Goal: Transaction & Acquisition: Subscribe to service/newsletter

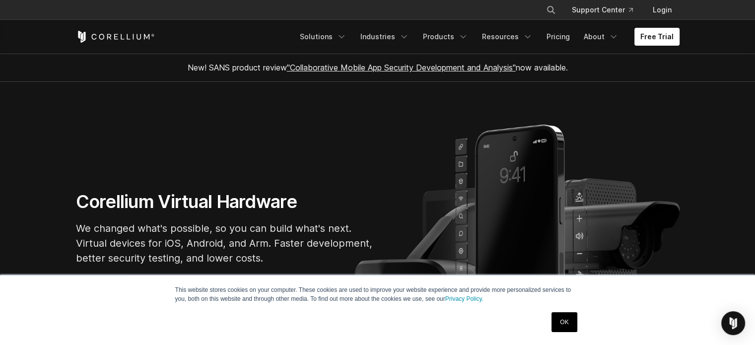
click at [559, 324] on link "OK" at bounding box center [564, 322] width 25 height 20
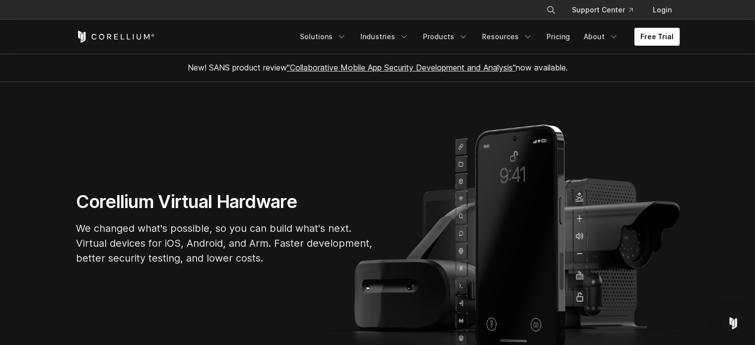
click at [653, 39] on link "Free Trial" at bounding box center [656, 37] width 45 height 18
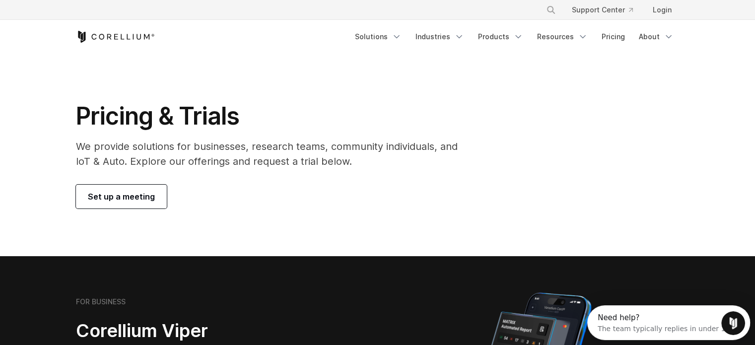
click at [136, 198] on span "Set up a meeting" at bounding box center [121, 197] width 67 height 12
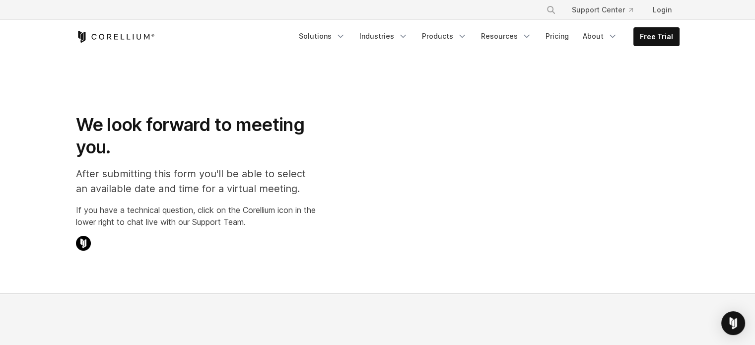
select select "**"
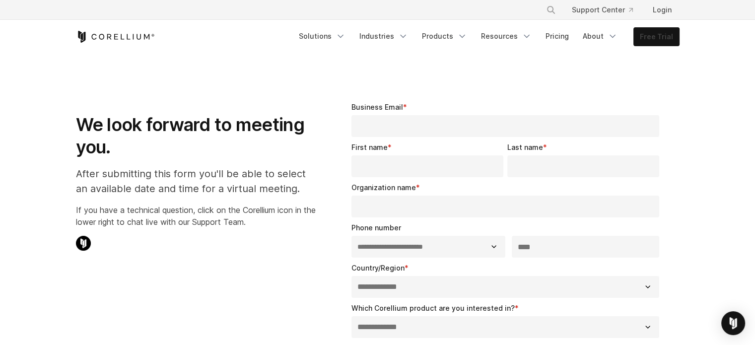
click at [663, 37] on link "Free Trial" at bounding box center [656, 37] width 45 height 18
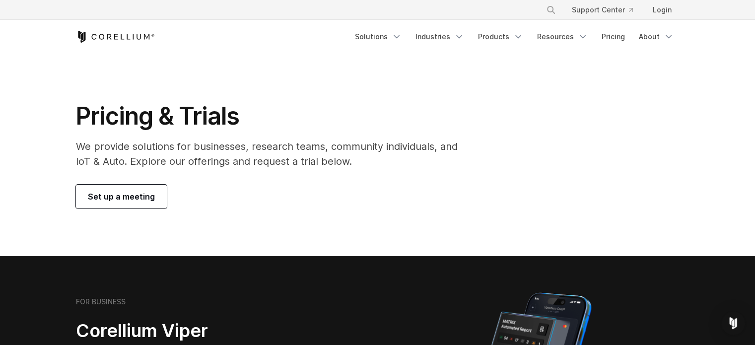
click at [723, 69] on section "Pricing & Trials We provide solutions for businesses, research teams, community…" at bounding box center [377, 155] width 755 height 203
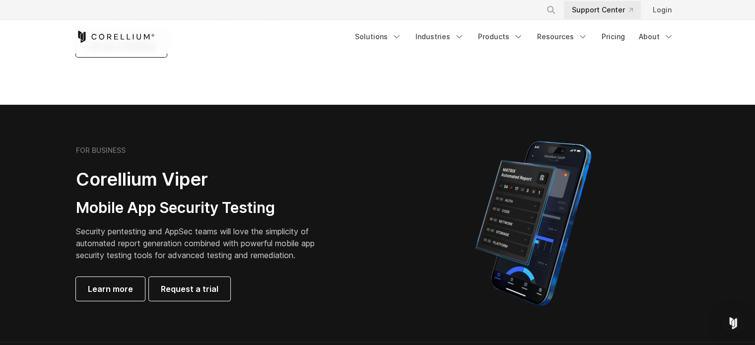
scroll to position [199, 0]
